Goal: Check status: Check status

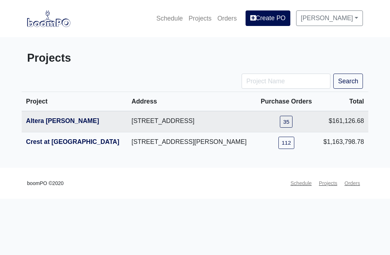
click at [36, 123] on link "Altera [PERSON_NAME]" at bounding box center [62, 120] width 73 height 7
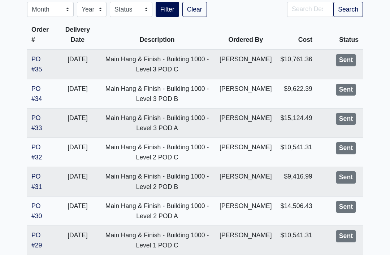
scroll to position [148, 0]
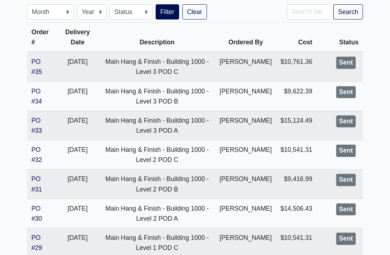
click at [37, 69] on link "PO #35" at bounding box center [36, 66] width 10 height 17
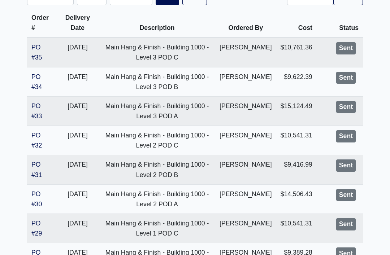
scroll to position [161, 0]
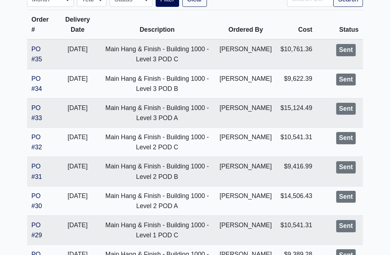
click at [35, 50] on link "PO #35" at bounding box center [36, 53] width 10 height 17
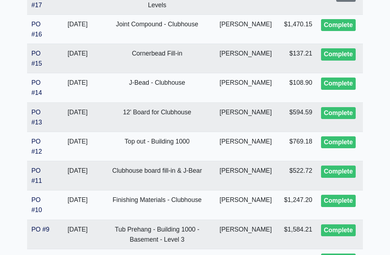
scroll to position [748, 0]
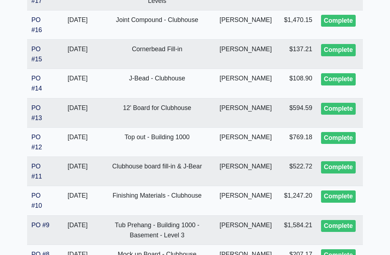
click at [32, 139] on td "PO #12" at bounding box center [41, 141] width 29 height 29
click at [38, 137] on link "PO #12" at bounding box center [36, 142] width 10 height 17
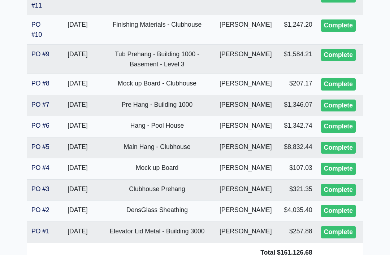
scroll to position [920, 0]
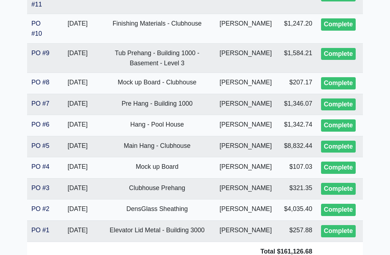
click at [39, 122] on link "PO #6" at bounding box center [40, 124] width 18 height 7
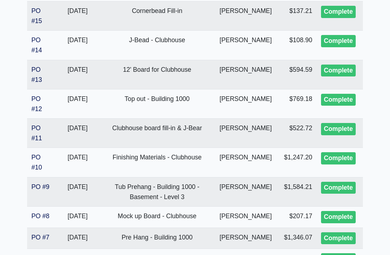
scroll to position [755, 0]
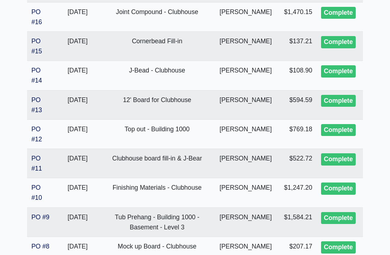
click at [35, 129] on link "PO #12" at bounding box center [36, 134] width 10 height 17
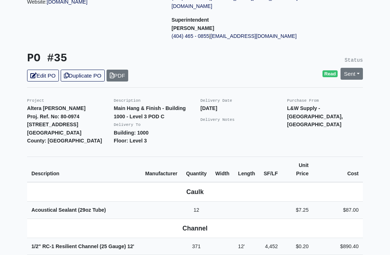
scroll to position [108, 0]
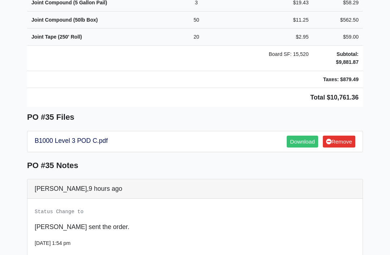
scroll to position [552, 0]
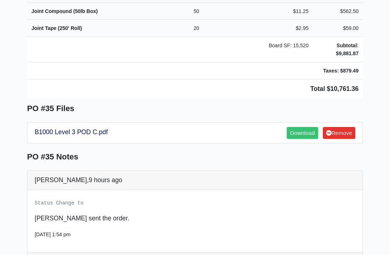
click at [45, 129] on link "B1000 Level 3 POD C.pdf" at bounding box center [71, 132] width 73 height 7
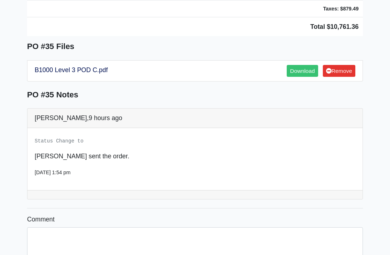
scroll to position [644, 0]
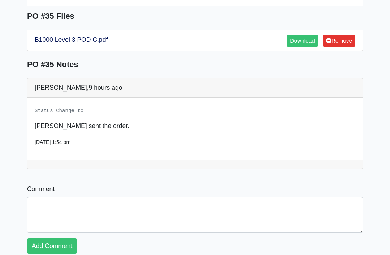
click at [40, 36] on link "B1000 Level 3 POD C.pdf" at bounding box center [71, 39] width 73 height 7
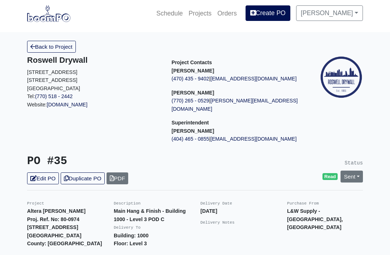
scroll to position [0, 0]
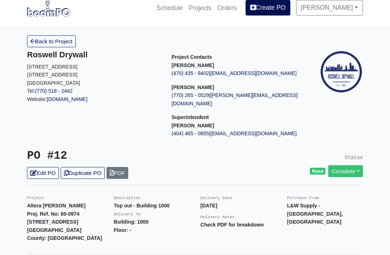
scroll to position [3, 0]
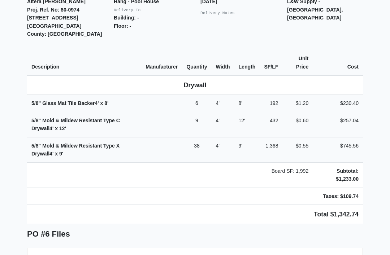
scroll to position [215, 0]
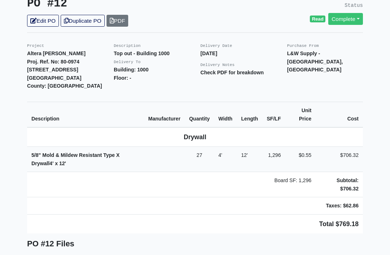
scroll to position [163, 0]
